Goal: Communication & Community: Connect with others

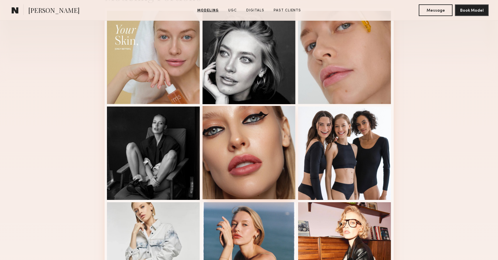
scroll to position [150, 0]
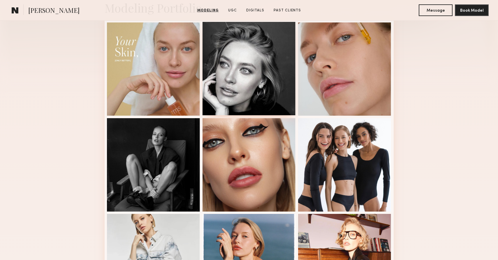
click at [242, 86] on div at bounding box center [249, 68] width 93 height 93
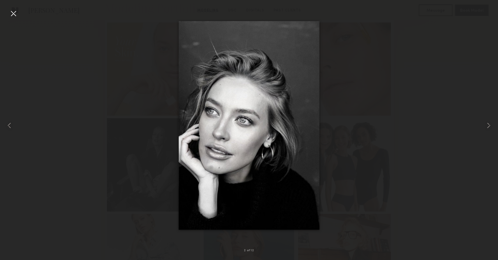
click at [15, 15] on div at bounding box center [13, 13] width 9 height 9
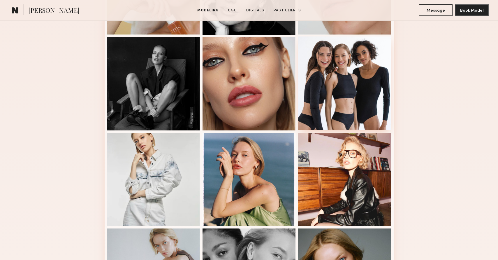
scroll to position [278, 0]
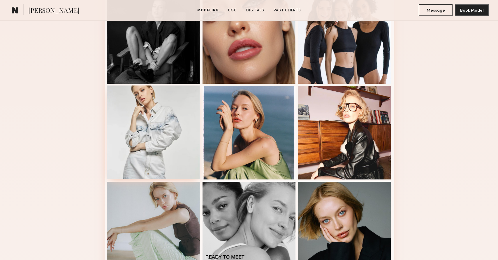
click at [176, 157] on div at bounding box center [153, 131] width 93 height 93
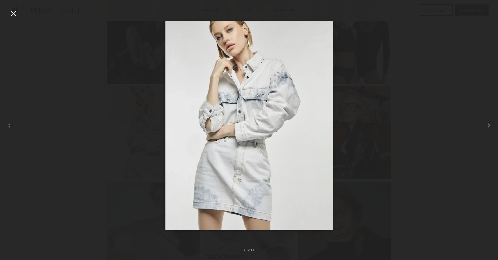
click at [382, 172] on div at bounding box center [249, 125] width 498 height 232
click at [14, 13] on div at bounding box center [13, 13] width 9 height 9
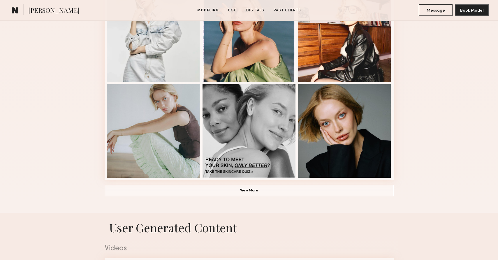
scroll to position [386, 0]
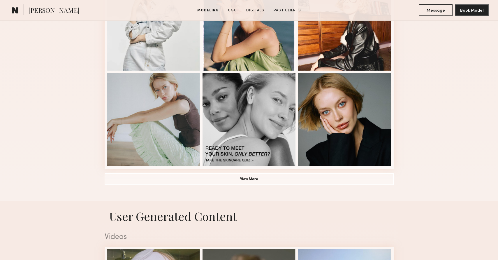
click at [321, 182] on button "View More" at bounding box center [249, 179] width 289 height 12
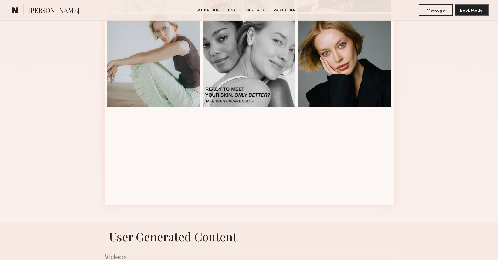
scroll to position [492, 0]
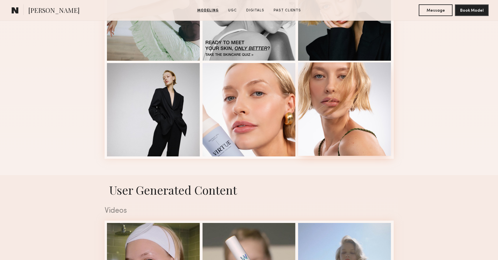
click at [338, 120] on div at bounding box center [344, 108] width 93 height 93
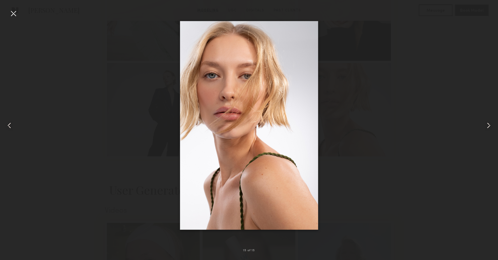
click at [384, 183] on div at bounding box center [249, 125] width 498 height 232
click at [388, 187] on div at bounding box center [249, 125] width 498 height 232
click at [11, 14] on div at bounding box center [13, 13] width 9 height 9
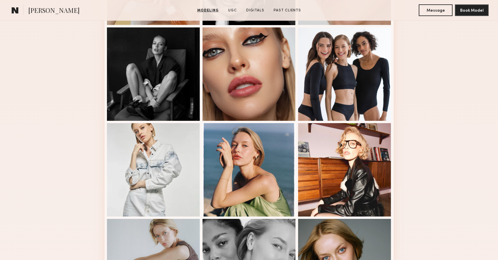
scroll to position [231, 0]
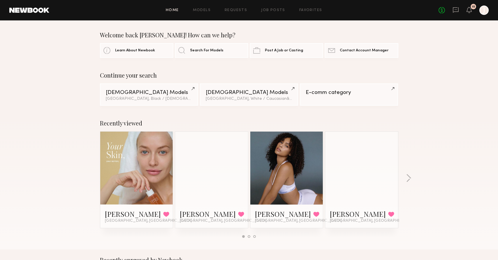
scroll to position [1, 0]
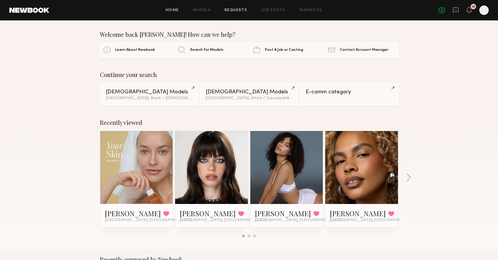
click at [238, 12] on link "Requests" at bounding box center [236, 10] width 22 height 4
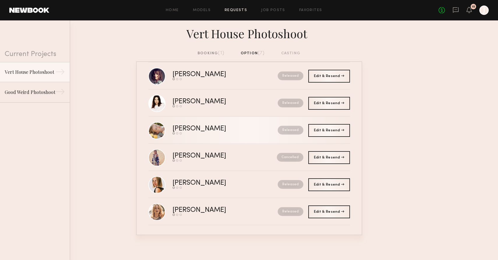
scroll to position [36, 0]
click at [486, 13] on div at bounding box center [484, 10] width 9 height 9
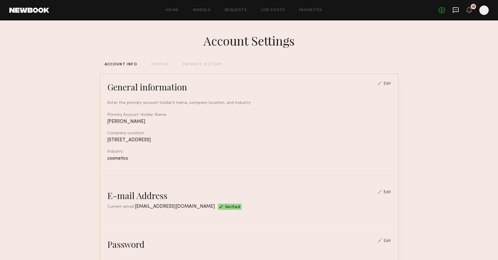
click at [455, 13] on icon at bounding box center [456, 10] width 6 height 6
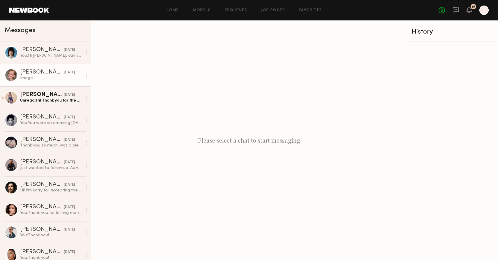
click at [49, 73] on div "[PERSON_NAME]" at bounding box center [42, 72] width 44 height 6
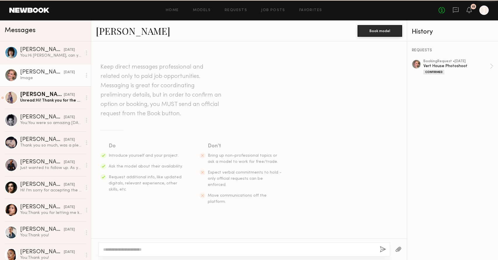
scroll to position [557, 0]
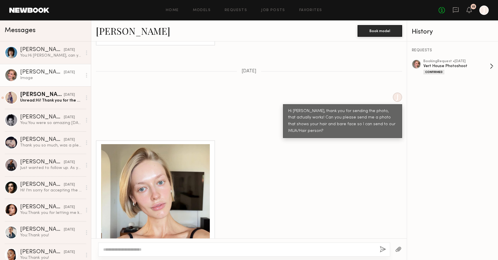
click at [458, 67] on div "Vert House Photoshoot" at bounding box center [457, 66] width 66 height 6
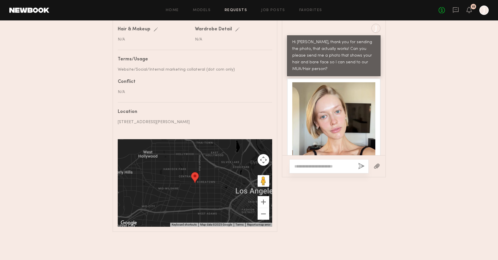
scroll to position [310, 0]
